Goal: Information Seeking & Learning: Learn about a topic

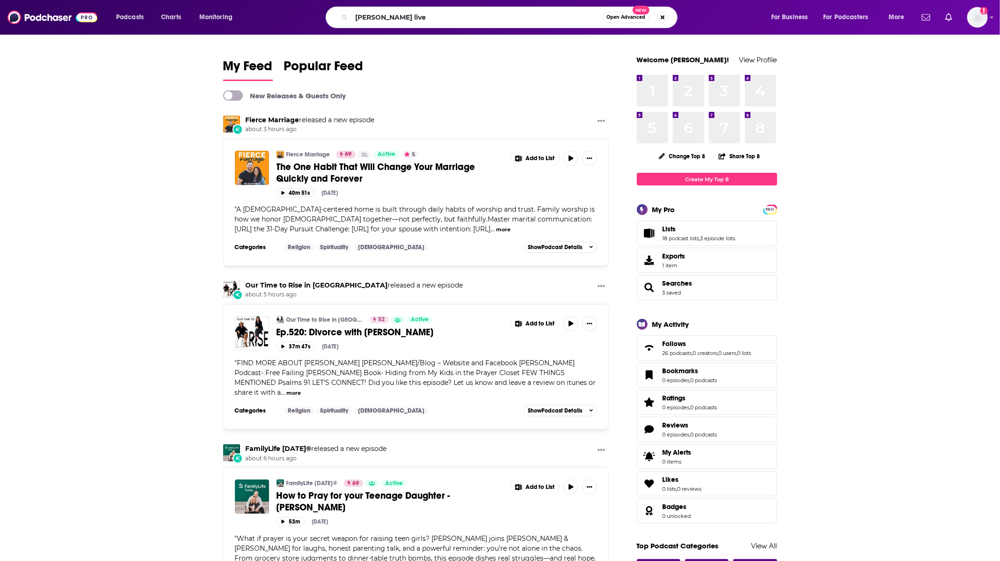
type input "[PERSON_NAME] live"
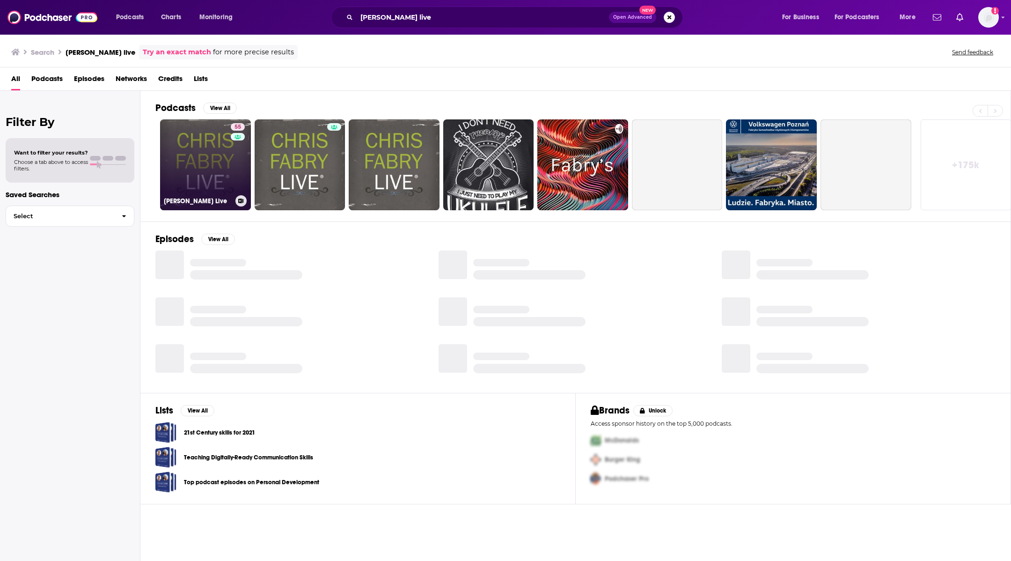
click at [225, 167] on link "55 [PERSON_NAME] Live" at bounding box center [205, 164] width 91 height 91
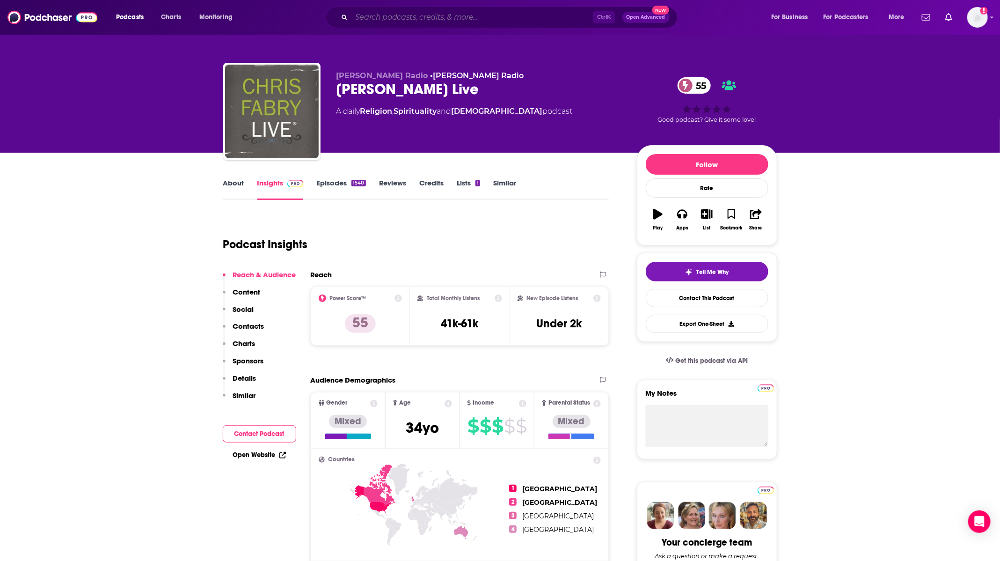
click at [390, 10] on input "Search podcasts, credits, & more..." at bounding box center [473, 17] width 242 height 15
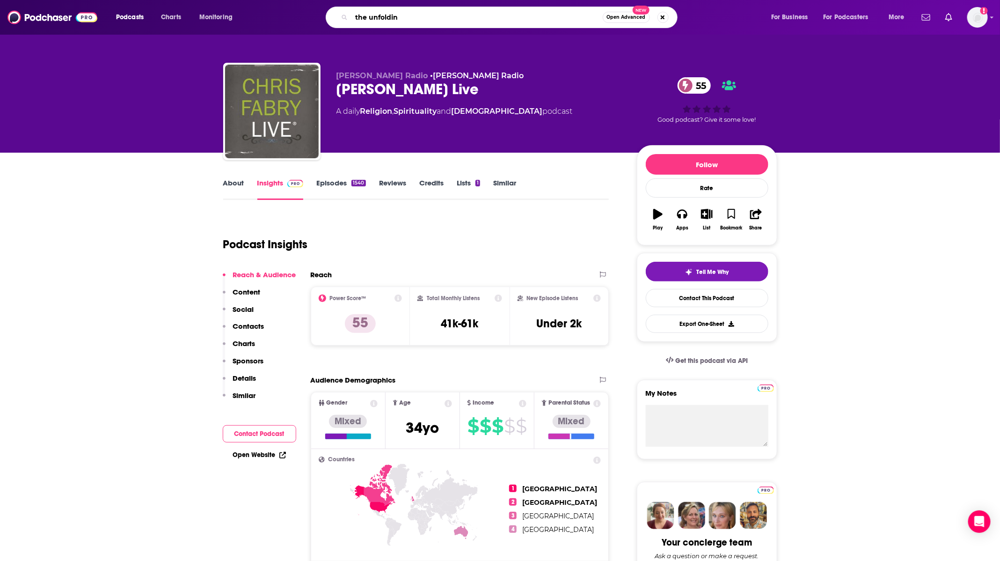
type input "the unfolding"
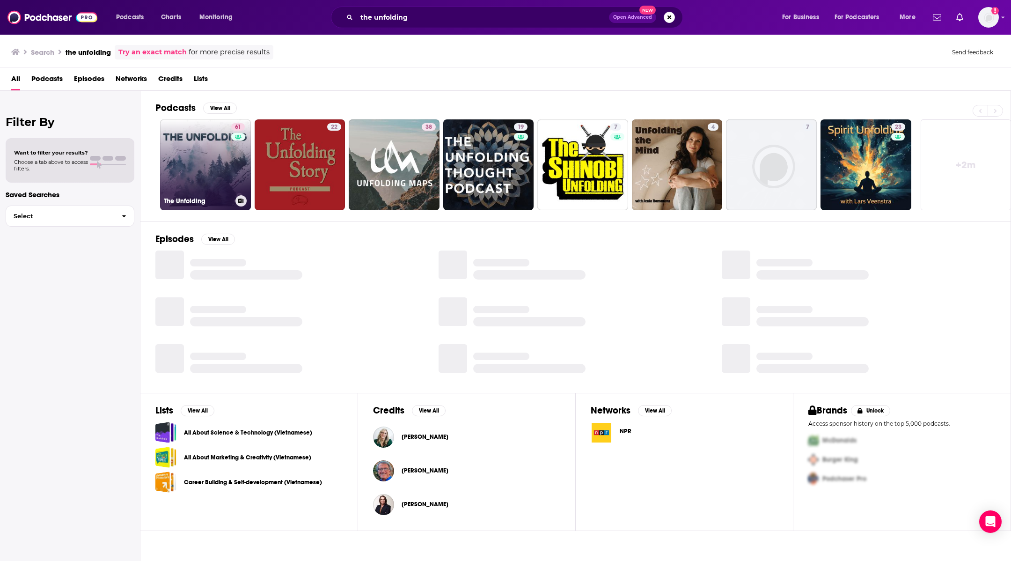
click at [188, 162] on link "61 The Unfolding" at bounding box center [205, 164] width 91 height 91
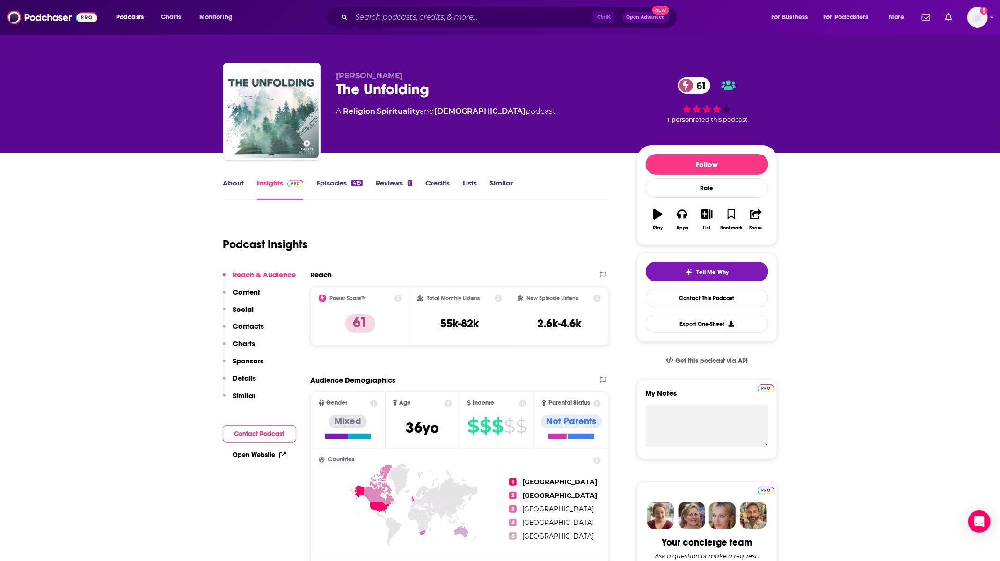
drag, startPoint x: 492, startPoint y: 0, endPoint x: 497, endPoint y: 7, distance: 8.1
click at [492, 3] on div "Podcasts Charts Monitoring Ctrl K Open Advanced New For Business For Podcasters…" at bounding box center [500, 17] width 1000 height 35
click at [498, 8] on div "Ctrl K Open Advanced New" at bounding box center [502, 18] width 352 height 22
click at [501, 13] on input "Search podcasts, credits, & more..." at bounding box center [473, 17] width 242 height 15
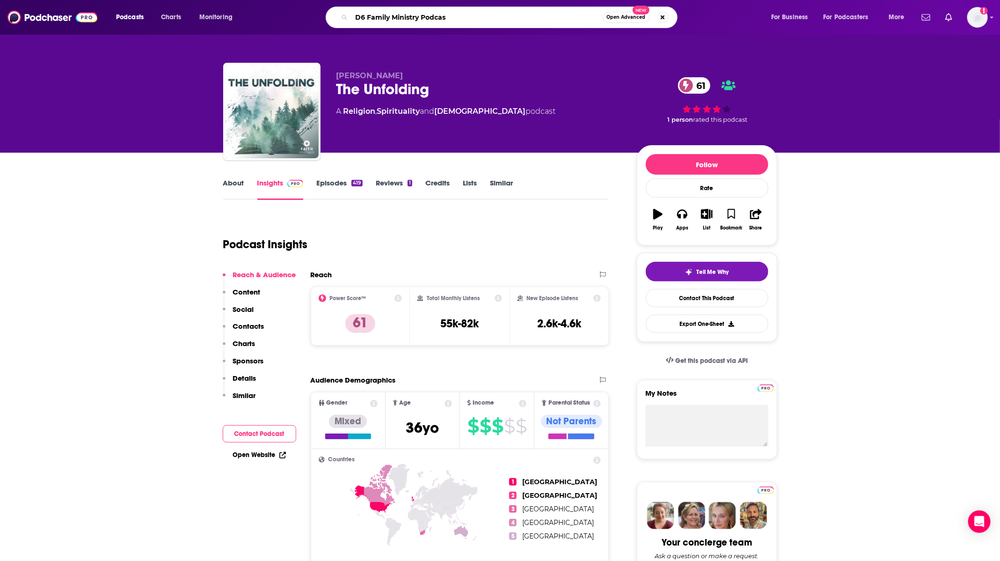
type input "D6 Family Ministry Podcast"
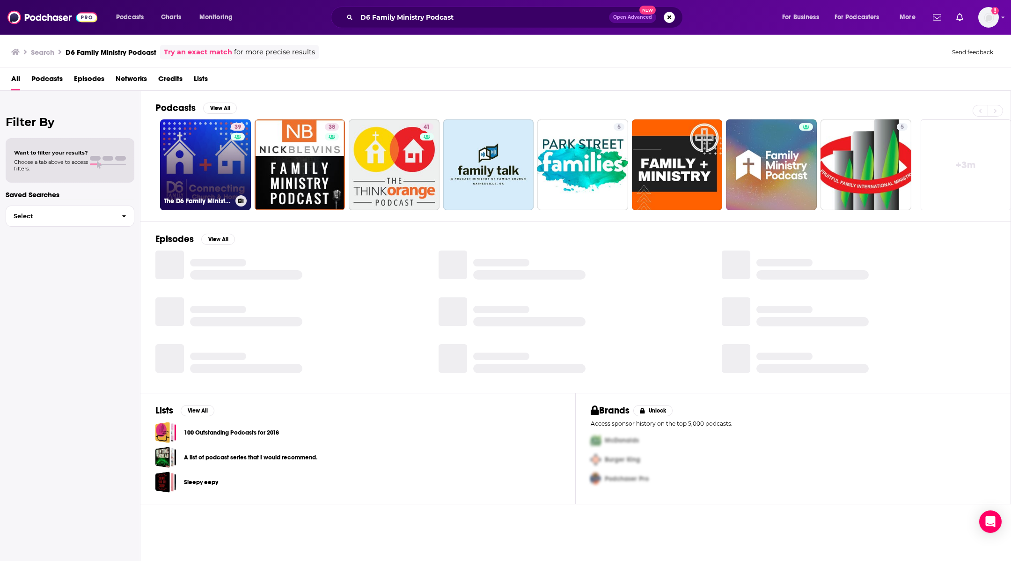
click at [221, 156] on link "39 The D6 Family Ministry Podcast" at bounding box center [205, 164] width 91 height 91
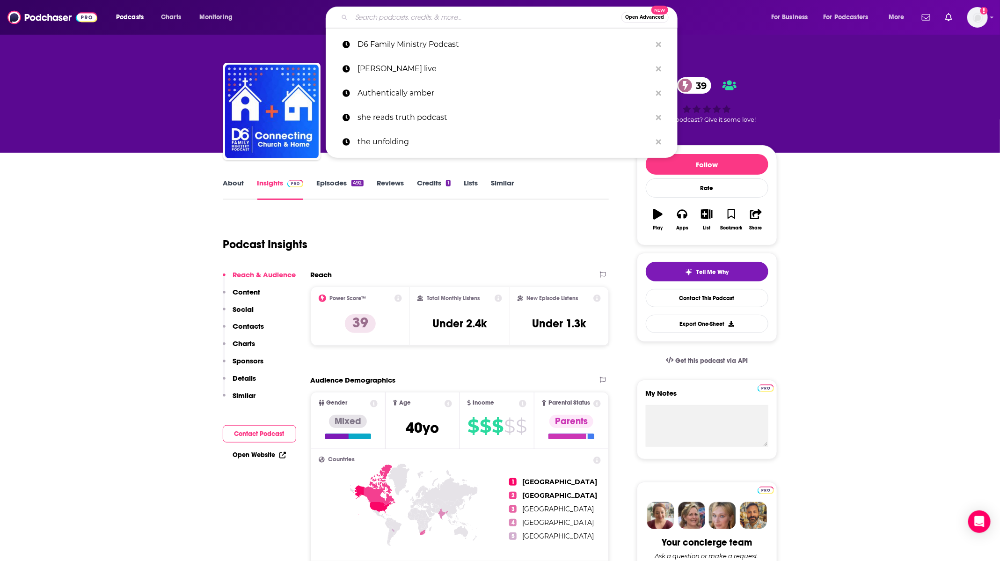
click at [380, 20] on input "Search podcasts, credits, & more..." at bounding box center [487, 17] width 270 height 15
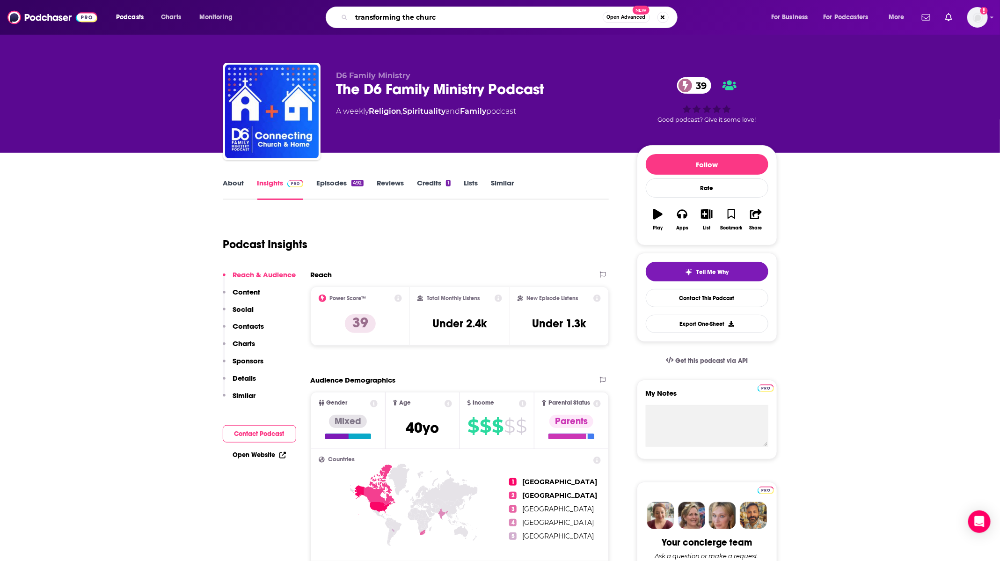
type input "transforming the [DEMOGRAPHIC_DATA]"
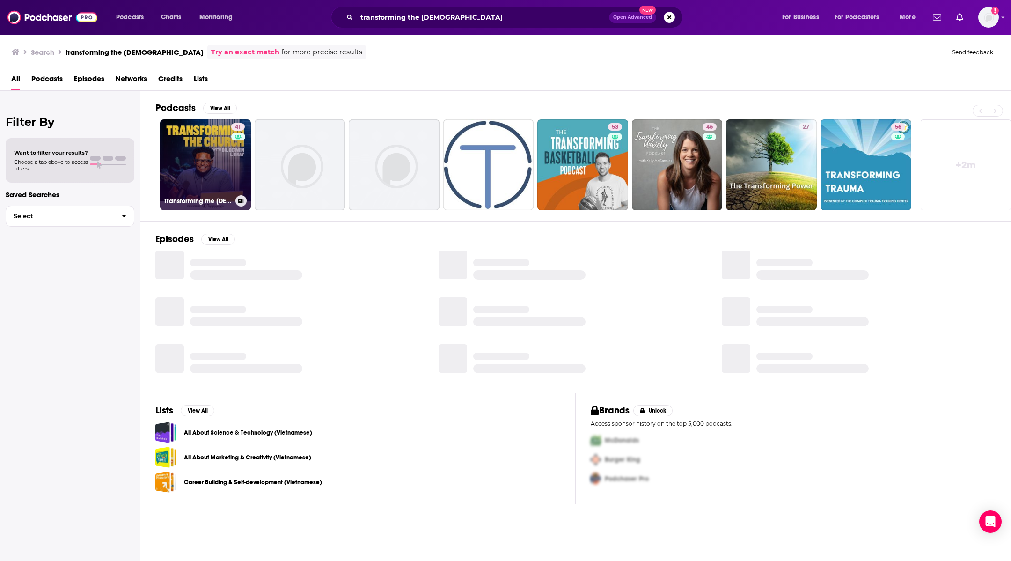
click at [193, 138] on link "41 Transforming the [DEMOGRAPHIC_DATA] with [PERSON_NAME]" at bounding box center [205, 164] width 91 height 91
